Goal: Book appointment/travel/reservation

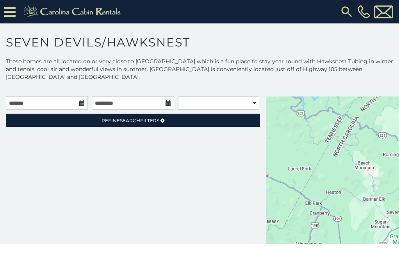
click at [344, 10] on img at bounding box center [346, 12] width 14 height 14
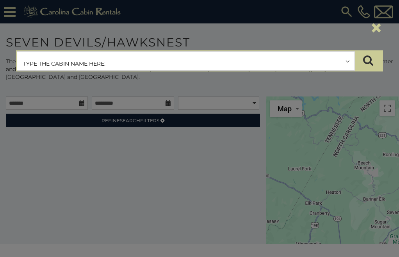
click at [92, 58] on input "text" at bounding box center [185, 62] width 337 height 20
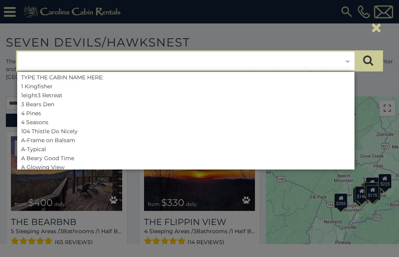
paste input "**********"
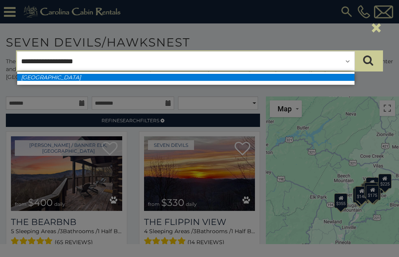
type input "**********"
click at [75, 77] on em "[GEOGRAPHIC_DATA]" at bounding box center [51, 77] width 60 height 7
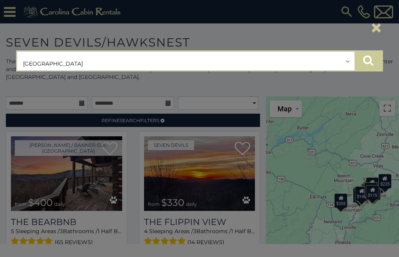
click at [362, 60] on button "submit" at bounding box center [367, 61] width 27 height 20
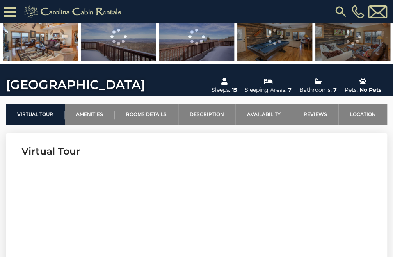
scroll to position [197, 0]
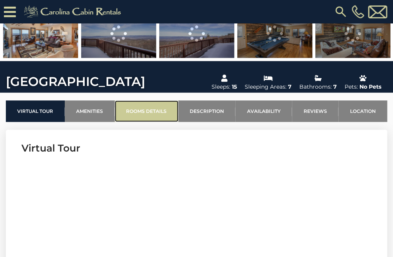
click at [155, 109] on link "Rooms Details" at bounding box center [147, 110] width 64 height 21
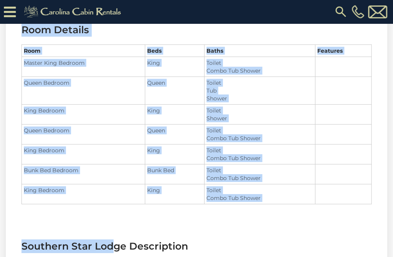
scroll to position [925, 0]
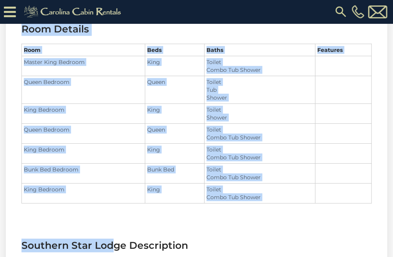
drag, startPoint x: 23, startPoint y: 76, endPoint x: 243, endPoint y: 165, distance: 238.1
click at [269, 194] on section "Room Details Room Beds Baths Features Master King Bedroom King" at bounding box center [196, 119] width 381 height 216
copy section "Room Details Room Beds Baths Features Master King Bedroom King Toilet Combo Tub…"
